Goal: Book appointment/travel/reservation

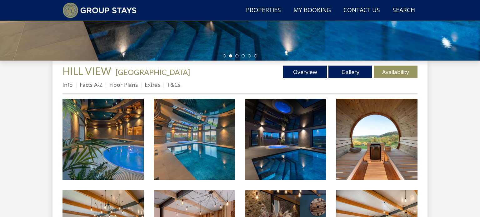
scroll to position [194, 0]
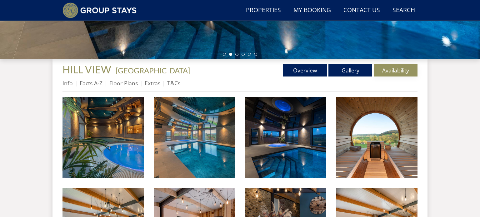
click at [394, 71] on link "Availability" at bounding box center [396, 70] width 44 height 13
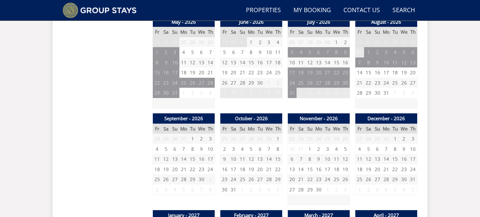
scroll to position [472, 0]
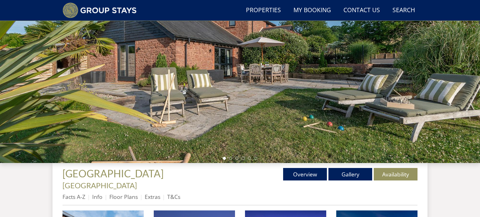
scroll to position [89, 0]
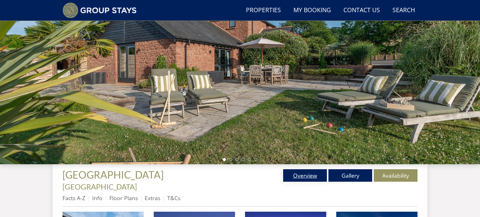
click at [291, 177] on link "Overview" at bounding box center [305, 175] width 44 height 13
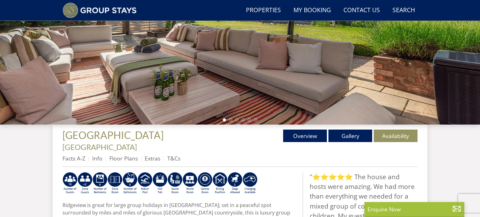
scroll to position [134, 0]
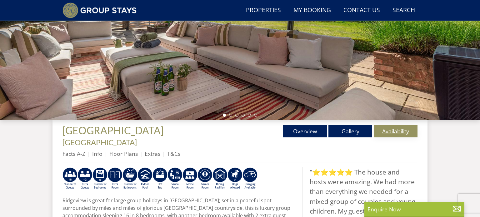
click at [416, 127] on link "Availability" at bounding box center [396, 131] width 44 height 13
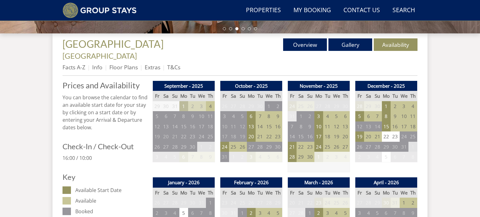
scroll to position [220, 0]
click at [225, 142] on td "24" at bounding box center [224, 147] width 9 height 10
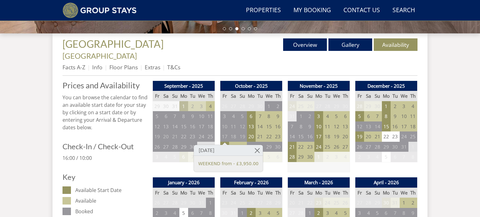
click at [279, 152] on td "6" at bounding box center [278, 157] width 9 height 10
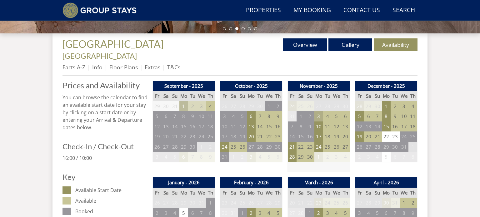
click at [318, 111] on td "3" at bounding box center [319, 116] width 9 height 10
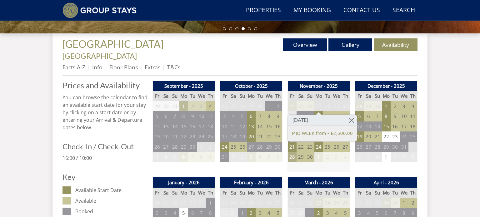
click at [293, 152] on td "28" at bounding box center [292, 157] width 9 height 10
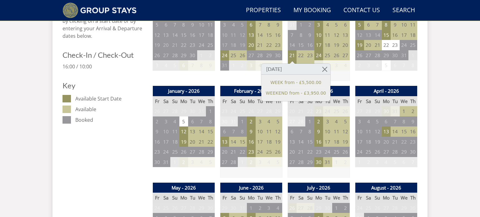
scroll to position [312, 0]
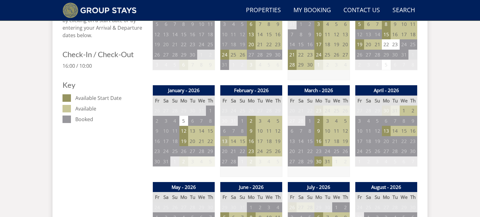
click at [223, 136] on td "13" at bounding box center [224, 141] width 9 height 10
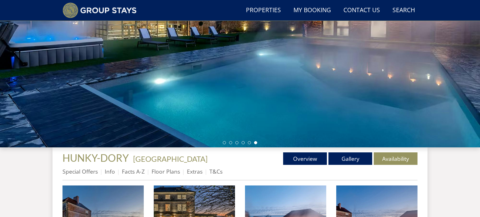
scroll to position [122, 0]
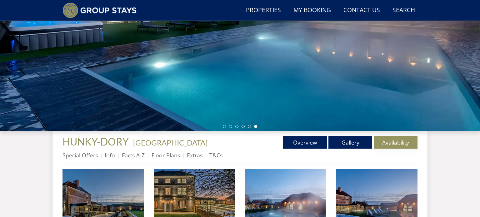
click at [389, 143] on link "Availability" at bounding box center [396, 142] width 44 height 13
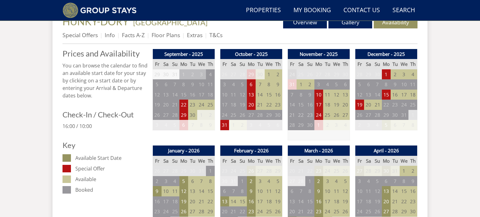
scroll to position [243, 0]
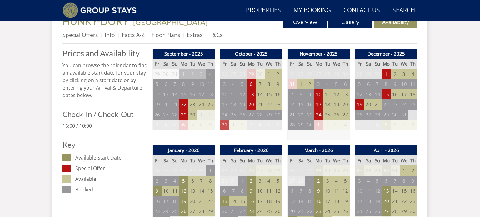
click at [224, 124] on td "31" at bounding box center [224, 125] width 9 height 10
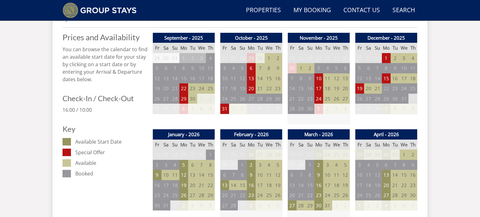
scroll to position [259, 0]
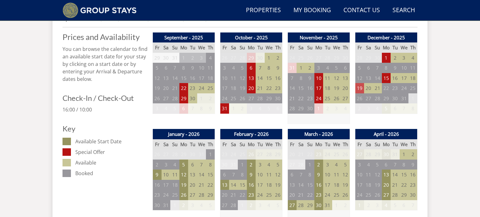
click at [361, 86] on td "19" at bounding box center [360, 88] width 9 height 10
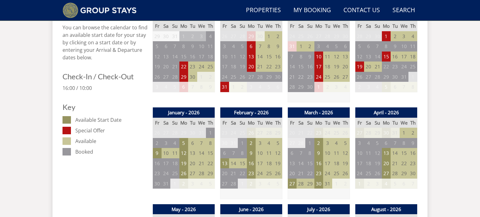
scroll to position [283, 0]
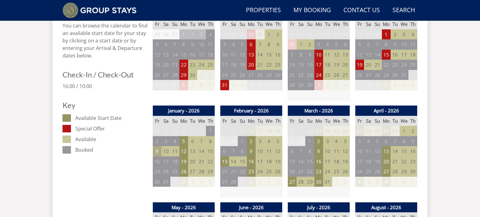
click at [158, 152] on td "9" at bounding box center [157, 151] width 9 height 10
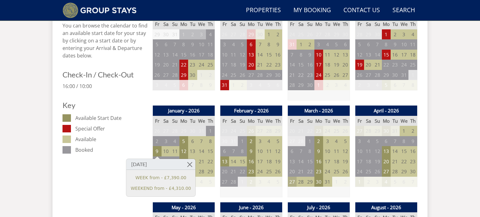
click at [293, 180] on td "27" at bounding box center [292, 182] width 9 height 10
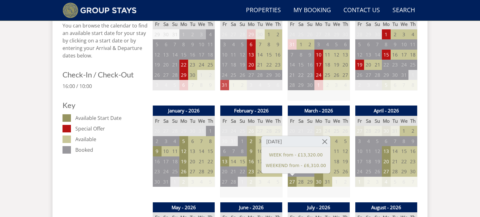
click at [221, 87] on td "31" at bounding box center [224, 85] width 9 height 10
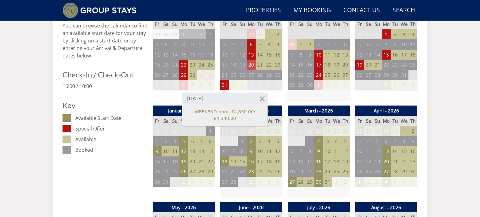
click at [254, 66] on td "20" at bounding box center [251, 65] width 9 height 10
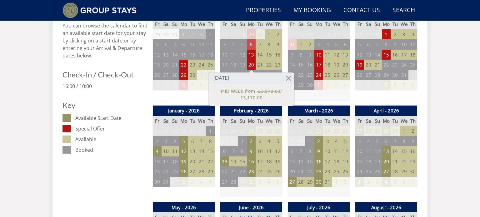
click at [251, 47] on td "6" at bounding box center [251, 44] width 9 height 10
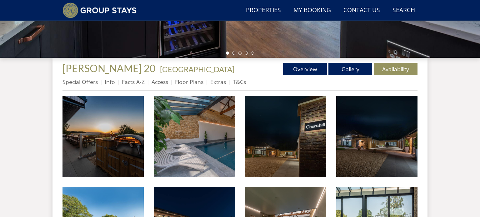
scroll to position [196, 0]
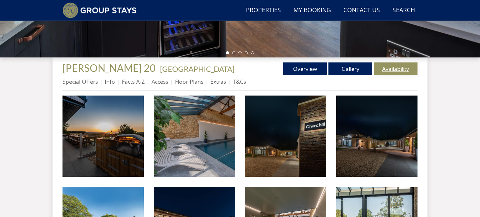
click at [384, 73] on link "Availability" at bounding box center [396, 69] width 44 height 13
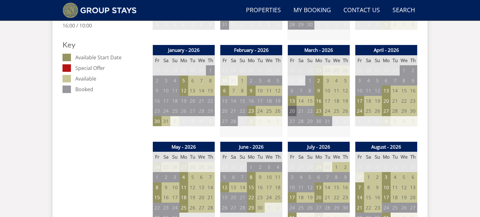
scroll to position [345, 0]
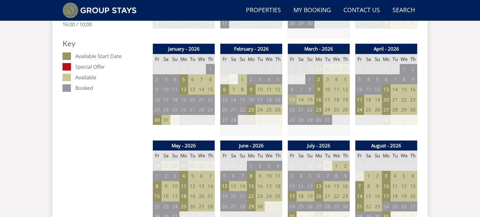
click at [291, 100] on td "13" at bounding box center [292, 100] width 9 height 10
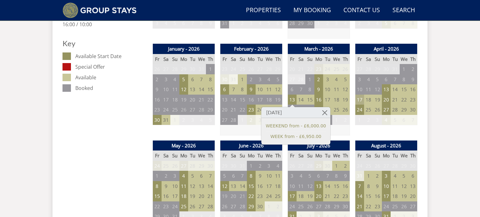
click at [363, 95] on td "17" at bounding box center [360, 100] width 9 height 10
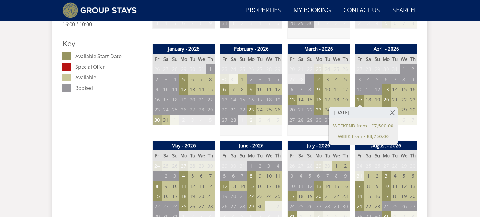
click at [156, 123] on td "30" at bounding box center [157, 120] width 9 height 10
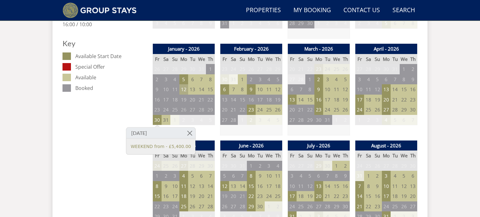
click at [186, 85] on td "12" at bounding box center [183, 89] width 9 height 10
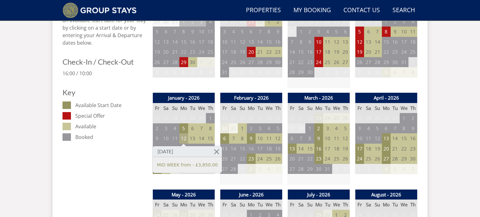
scroll to position [292, 0]
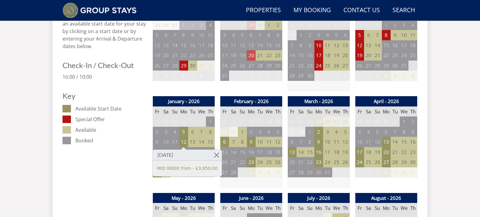
click at [252, 56] on td "20" at bounding box center [251, 55] width 9 height 10
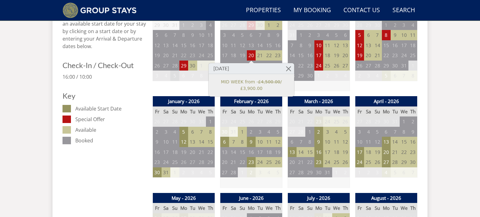
click at [171, 74] on td "5" at bounding box center [174, 76] width 9 height 10
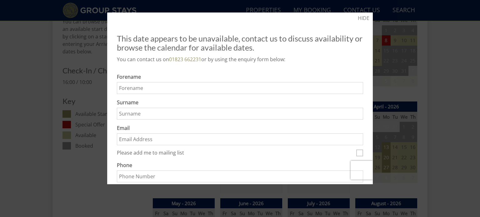
scroll to position [281, 0]
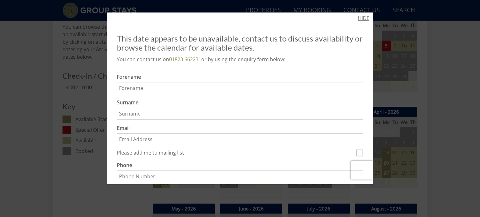
click at [366, 15] on link "HIDE" at bounding box center [364, 18] width 12 height 8
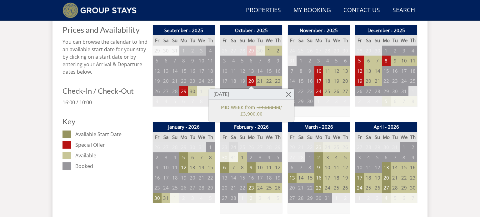
scroll to position [266, 0]
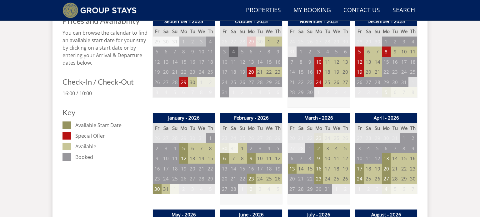
scroll to position [277, 0]
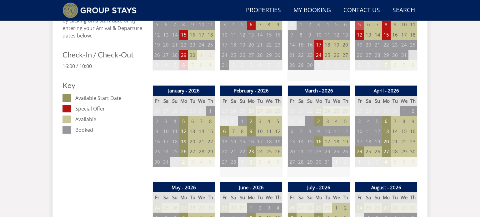
scroll to position [305, 0]
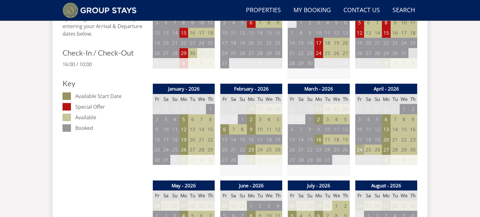
click at [358, 149] on td "24" at bounding box center [360, 150] width 9 height 10
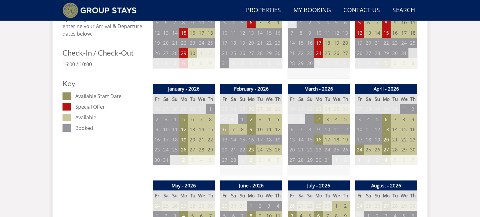
click at [224, 132] on td "6" at bounding box center [224, 129] width 9 height 10
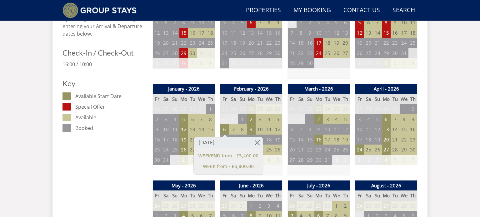
click at [282, 162] on td "5" at bounding box center [278, 160] width 9 height 10
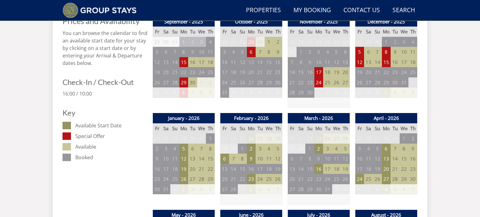
scroll to position [276, 0]
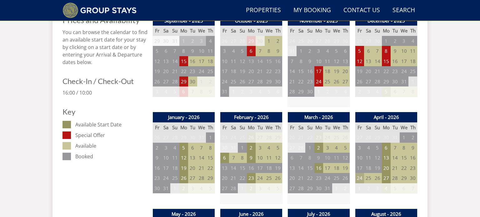
click at [362, 179] on td "24" at bounding box center [360, 178] width 9 height 10
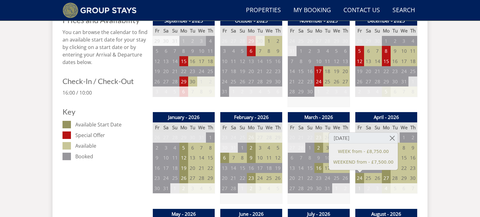
click at [356, 188] on td "1" at bounding box center [360, 189] width 9 height 10
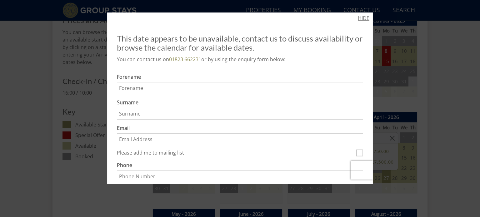
click at [362, 17] on link "HIDE" at bounding box center [364, 18] width 12 height 8
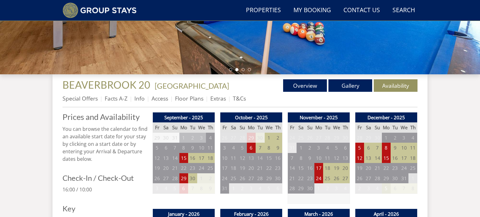
scroll to position [182, 0]
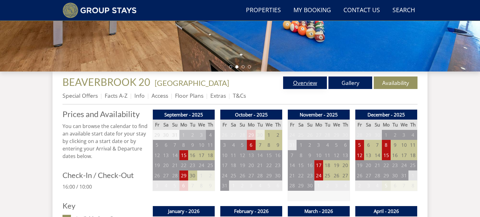
click at [324, 84] on link "Overview" at bounding box center [305, 83] width 44 height 13
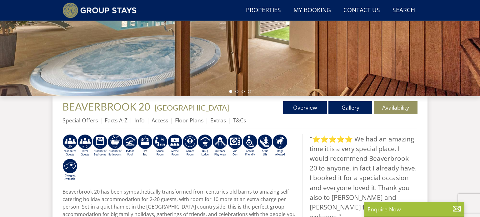
scroll to position [172, 0]
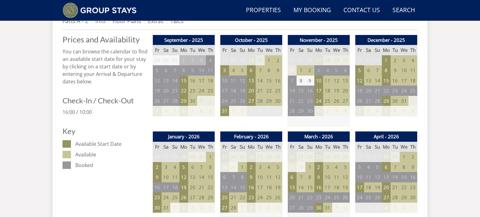
scroll to position [260, 0]
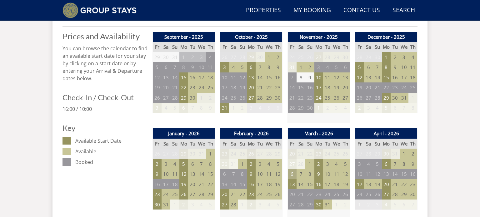
click at [289, 171] on td "6" at bounding box center [292, 174] width 9 height 10
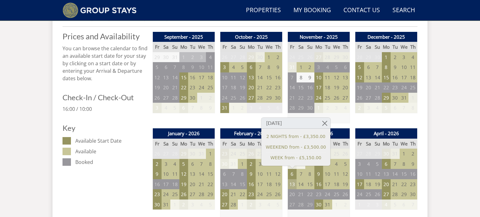
click at [293, 181] on td "13" at bounding box center [292, 184] width 9 height 10
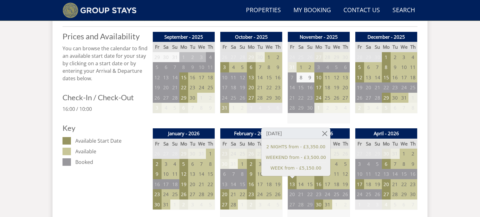
click at [225, 108] on td "31" at bounding box center [224, 108] width 9 height 10
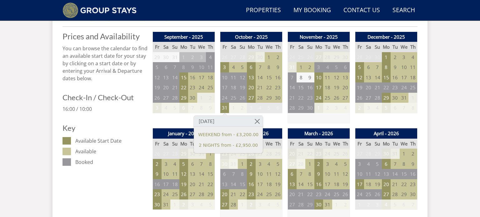
click at [172, 120] on div "September - 2025 Fr Sa Su Mo Tu We Th 29 30 31 1 2 3 4 5 6 7 8 9 10 11 12 13" at bounding box center [184, 78] width 63 height 92
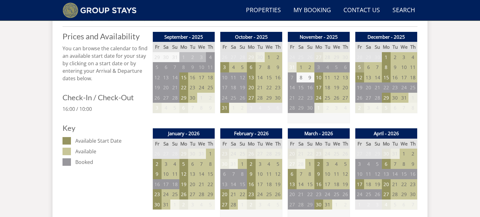
click at [359, 70] on td "5" at bounding box center [360, 67] width 9 height 10
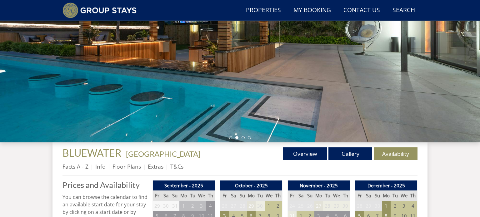
scroll to position [0, 0]
